Goal: Find specific page/section: Find specific page/section

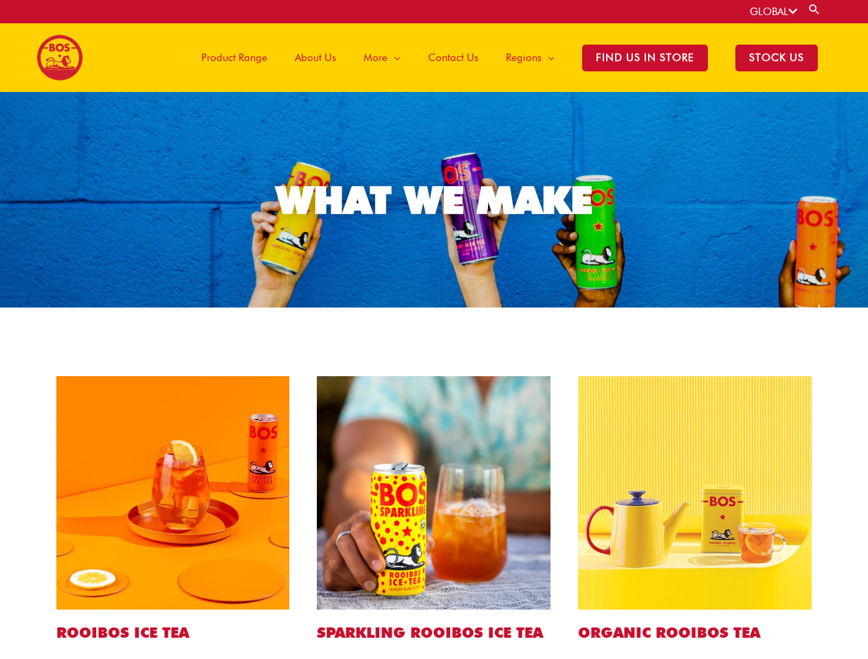
click at [772, 12] on link "GLOBAL" at bounding box center [772, 11] width 47 height 12
click at [815, 9] on link "Search" at bounding box center [814, 9] width 14 height 13
click at [386, 58] on span "More" at bounding box center [375, 57] width 24 height 41
